Goal: Task Accomplishment & Management: Complete application form

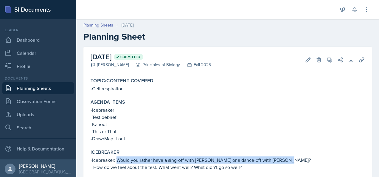
scroll to position [47, 0]
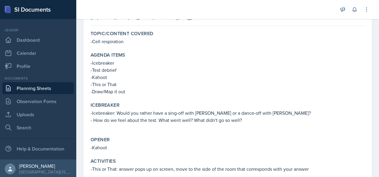
click at [190, 65] on p "-Icebreaker" at bounding box center [227, 62] width 274 height 7
click at [45, 86] on link "Planning Sheets" at bounding box center [37, 88] width 71 height 12
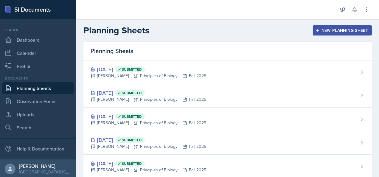
click at [335, 29] on div "New Planning Sheet" at bounding box center [341, 30] width 51 height 5
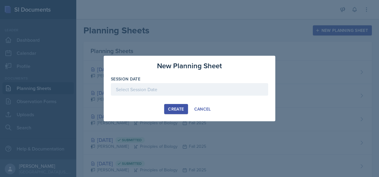
click at [157, 85] on div at bounding box center [189, 89] width 157 height 12
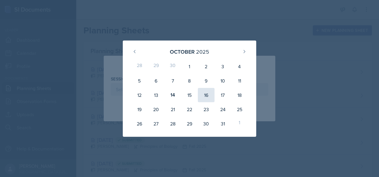
click at [204, 95] on div "16" at bounding box center [206, 95] width 17 height 14
type input "[DATE]"
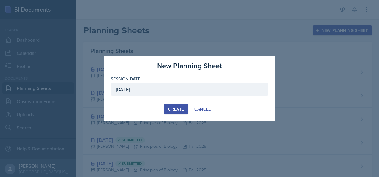
click at [174, 110] on div "Create" at bounding box center [176, 109] width 16 height 5
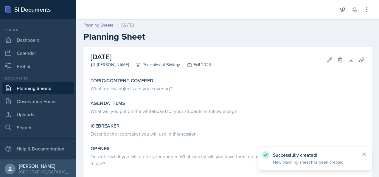
click at [363, 152] on icon at bounding box center [364, 154] width 6 height 6
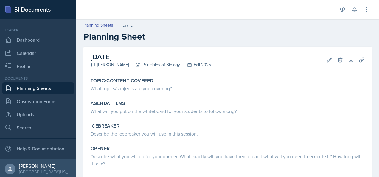
click at [29, 87] on link "Planning Sheets" at bounding box center [37, 88] width 71 height 12
